Goal: Task Accomplishment & Management: Manage account settings

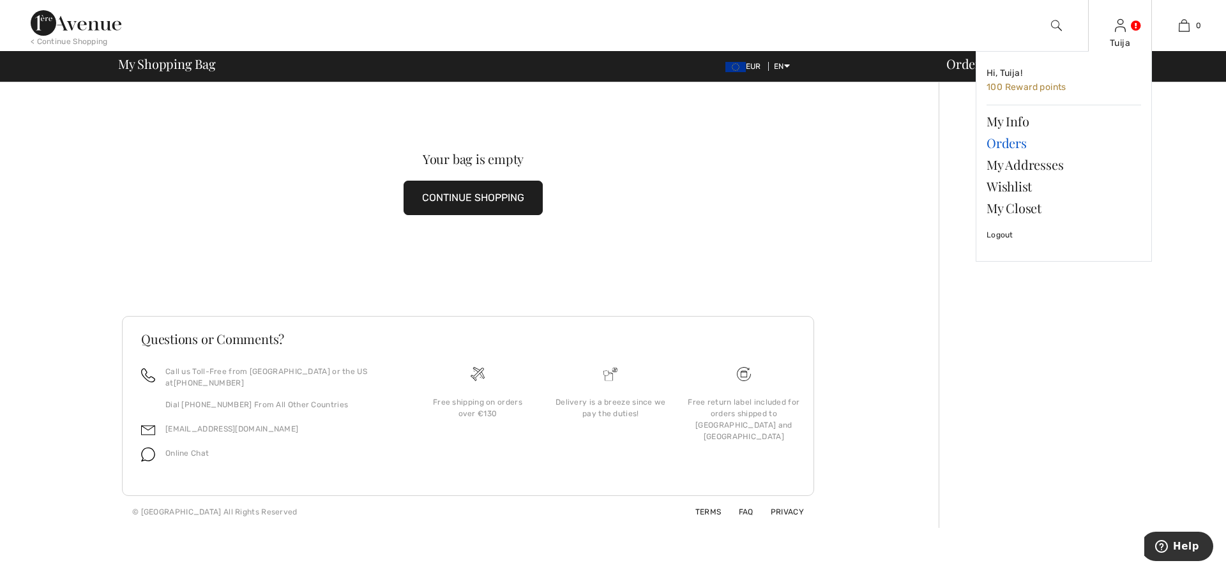
click at [1019, 141] on link "Orders" at bounding box center [1064, 143] width 155 height 22
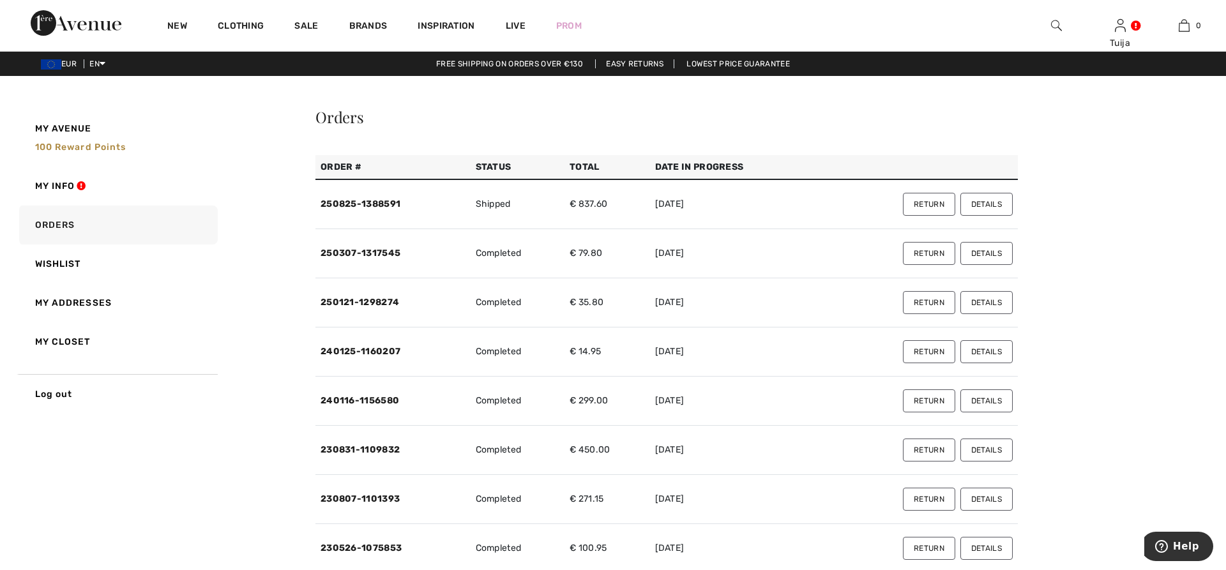
click at [918, 204] on button "Return" at bounding box center [929, 204] width 52 height 23
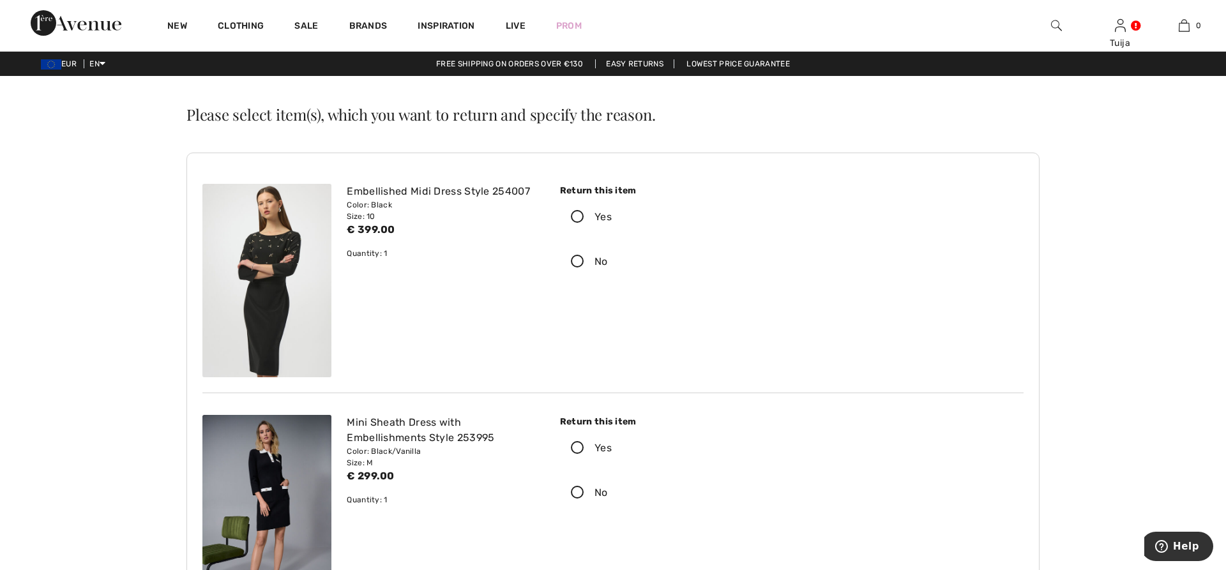
click at [581, 217] on icon at bounding box center [578, 217] width 34 height 13
click at [612, 217] on input "Yes" at bounding box center [616, 217] width 8 height 38
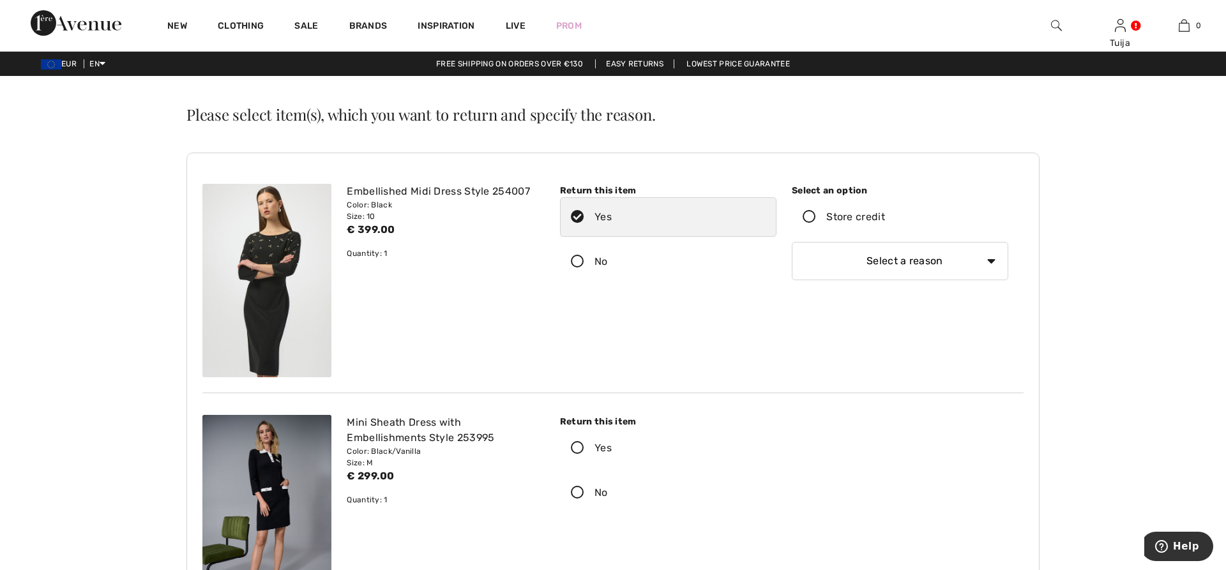
click at [792, 242] on select "Select a reason I received the wrong product or size My order arrived too late …" at bounding box center [900, 261] width 217 height 38
